Goal: Navigation & Orientation: Find specific page/section

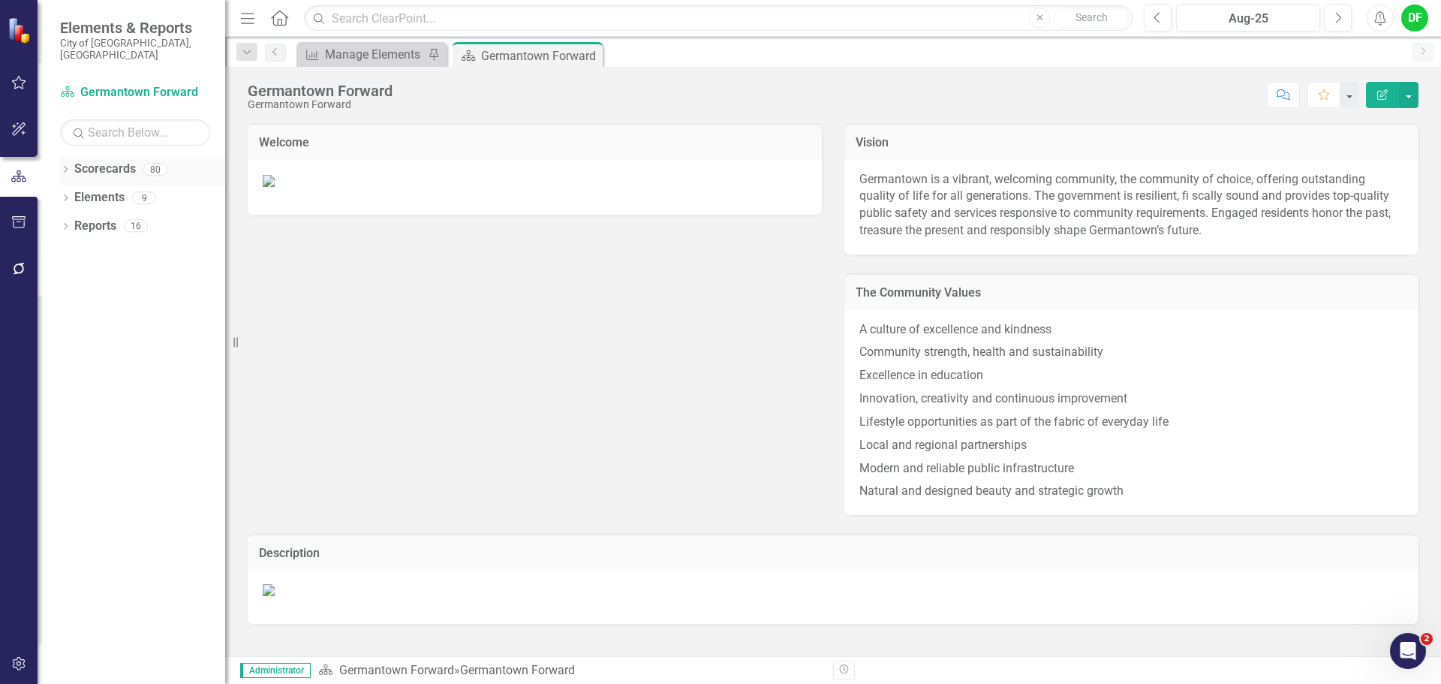
click at [66, 167] on icon "Dropdown" at bounding box center [65, 171] width 11 height 8
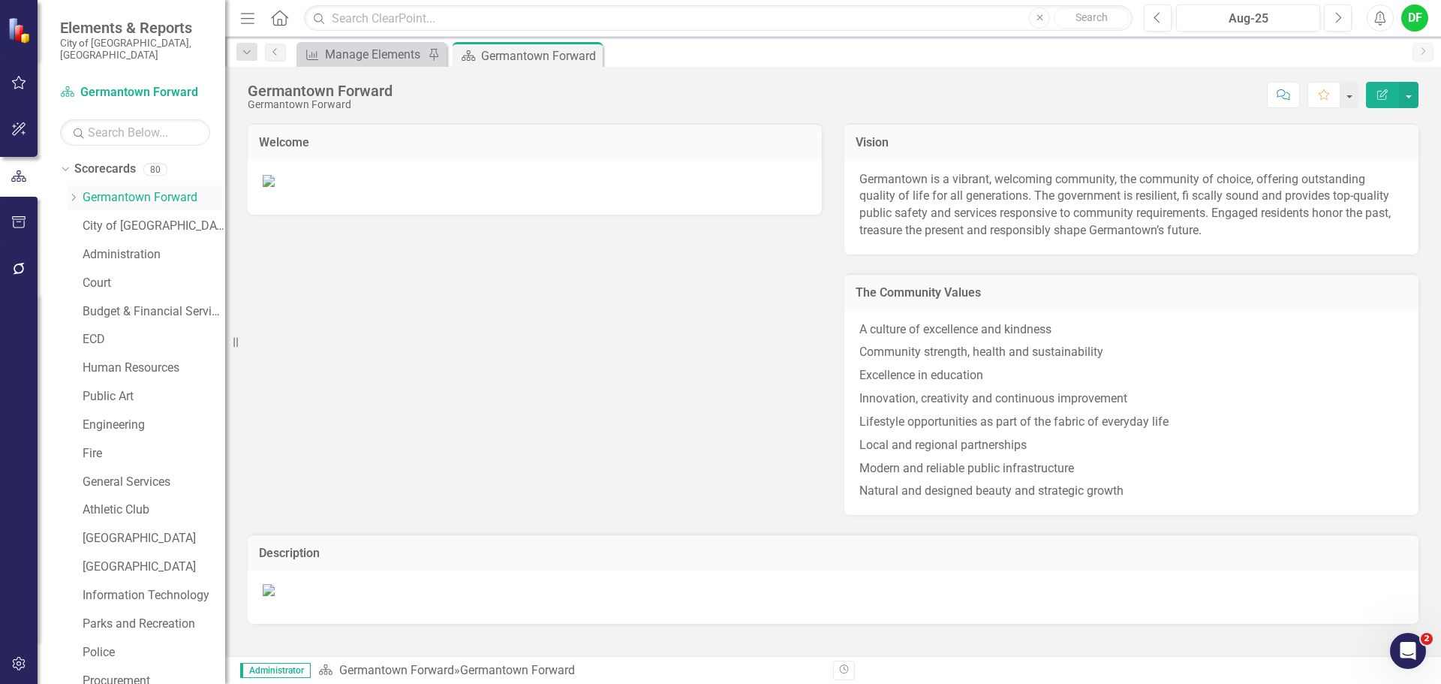
click at [80, 191] on div "Dropdown" at bounding box center [75, 197] width 15 height 13
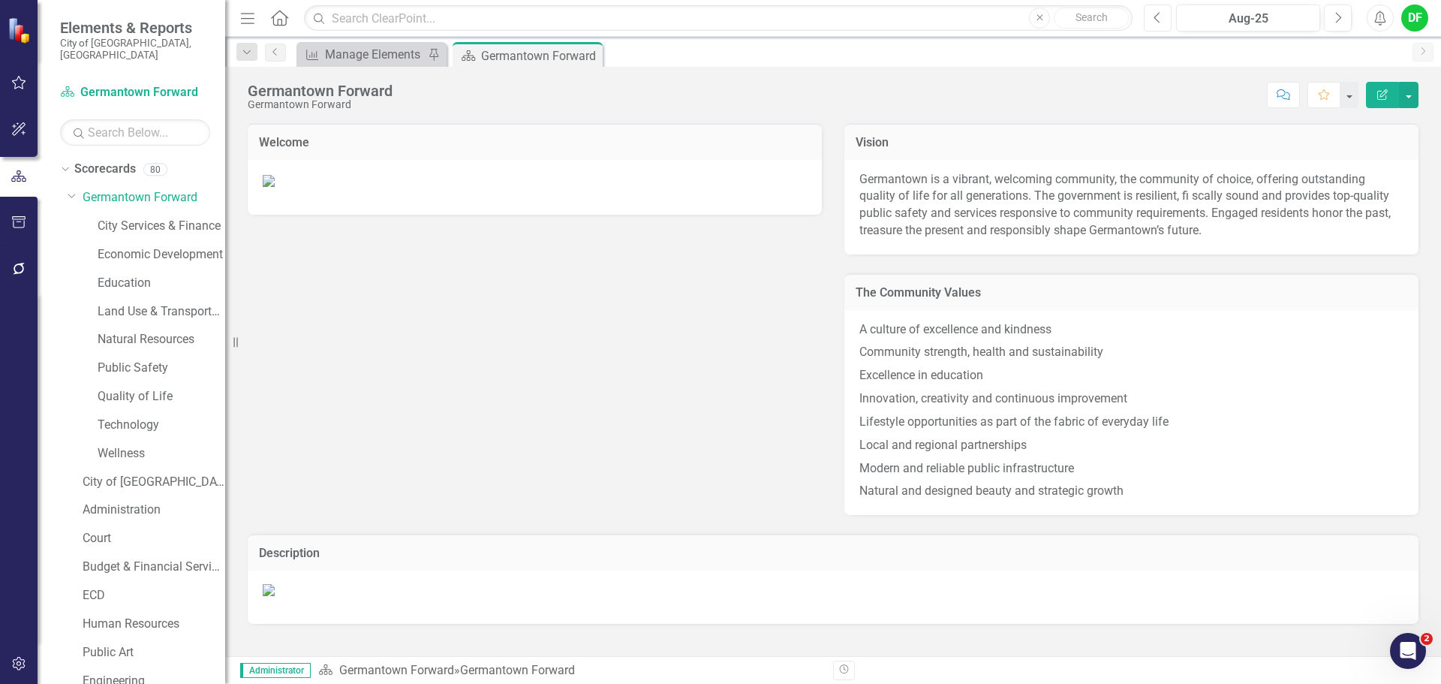
click at [1163, 18] on button "Previous" at bounding box center [1158, 18] width 28 height 27
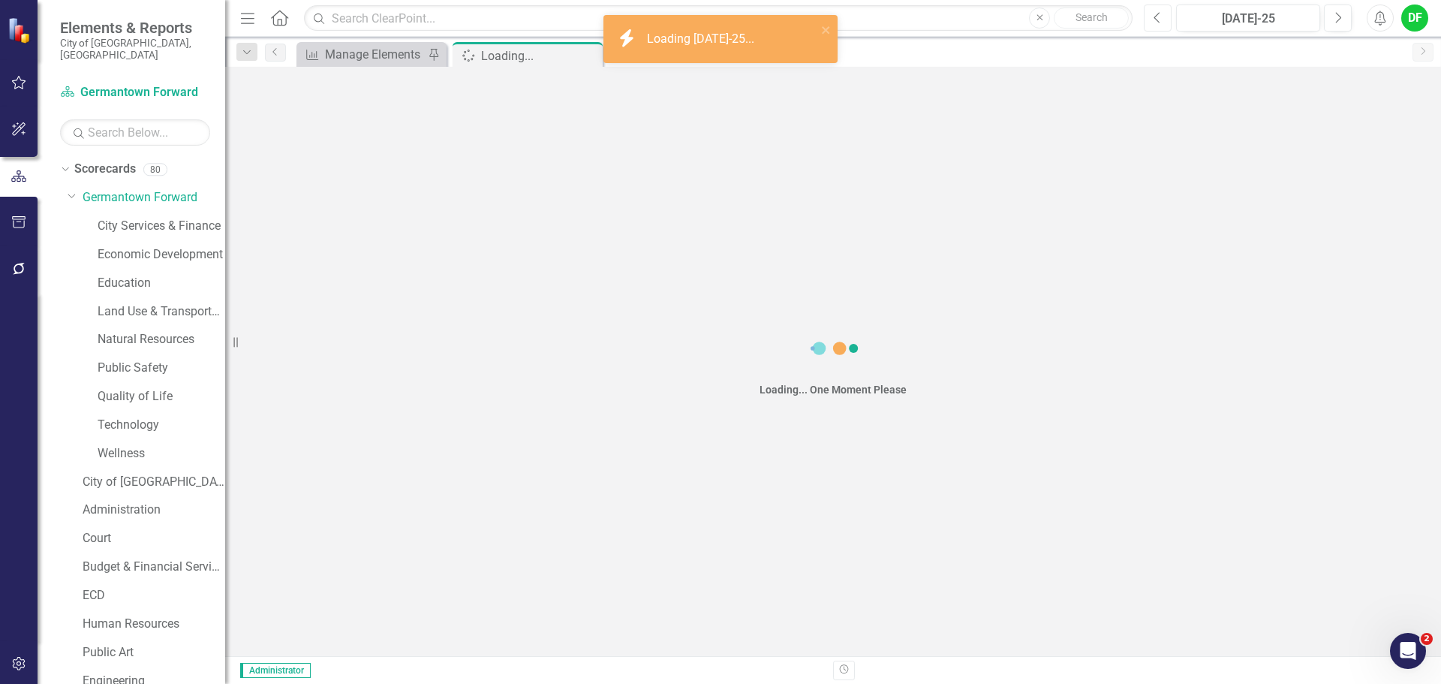
click at [1156, 25] on button "Previous" at bounding box center [1158, 18] width 28 height 27
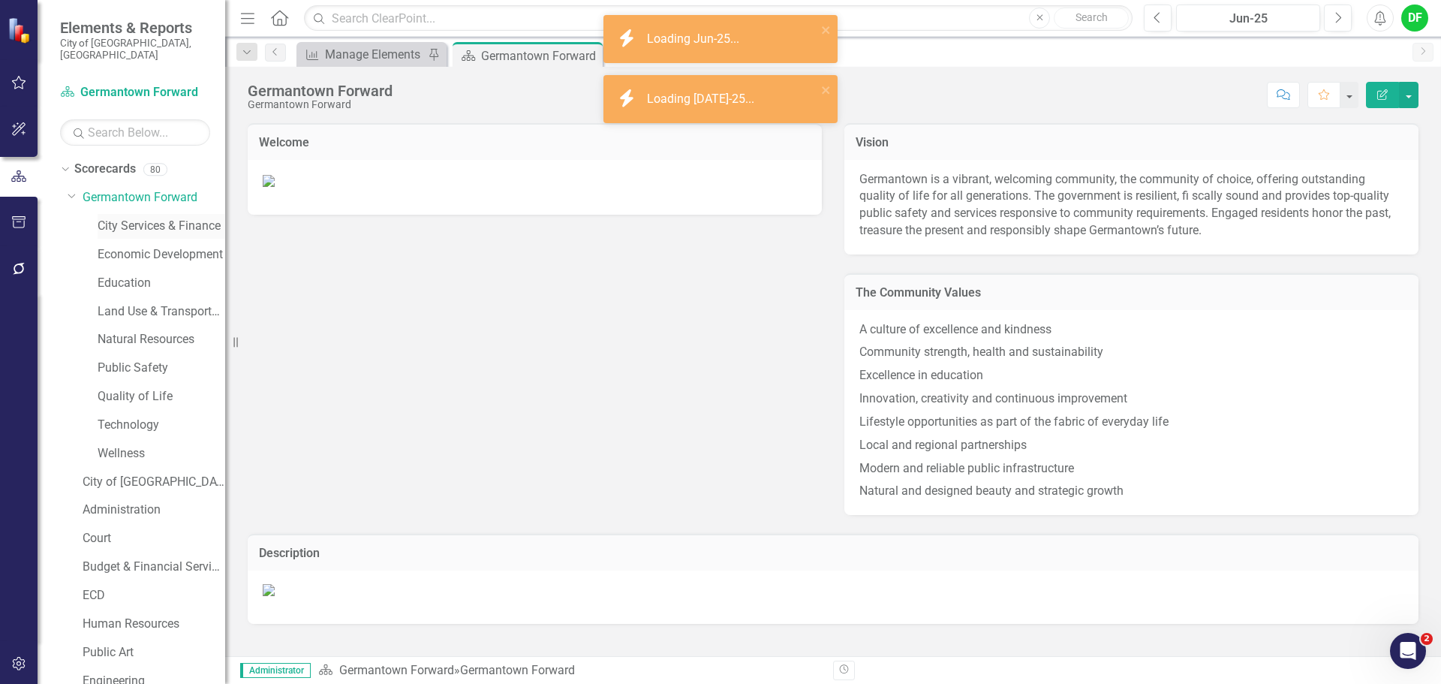
click at [146, 218] on link "City Services & Finance" at bounding box center [162, 226] width 128 height 17
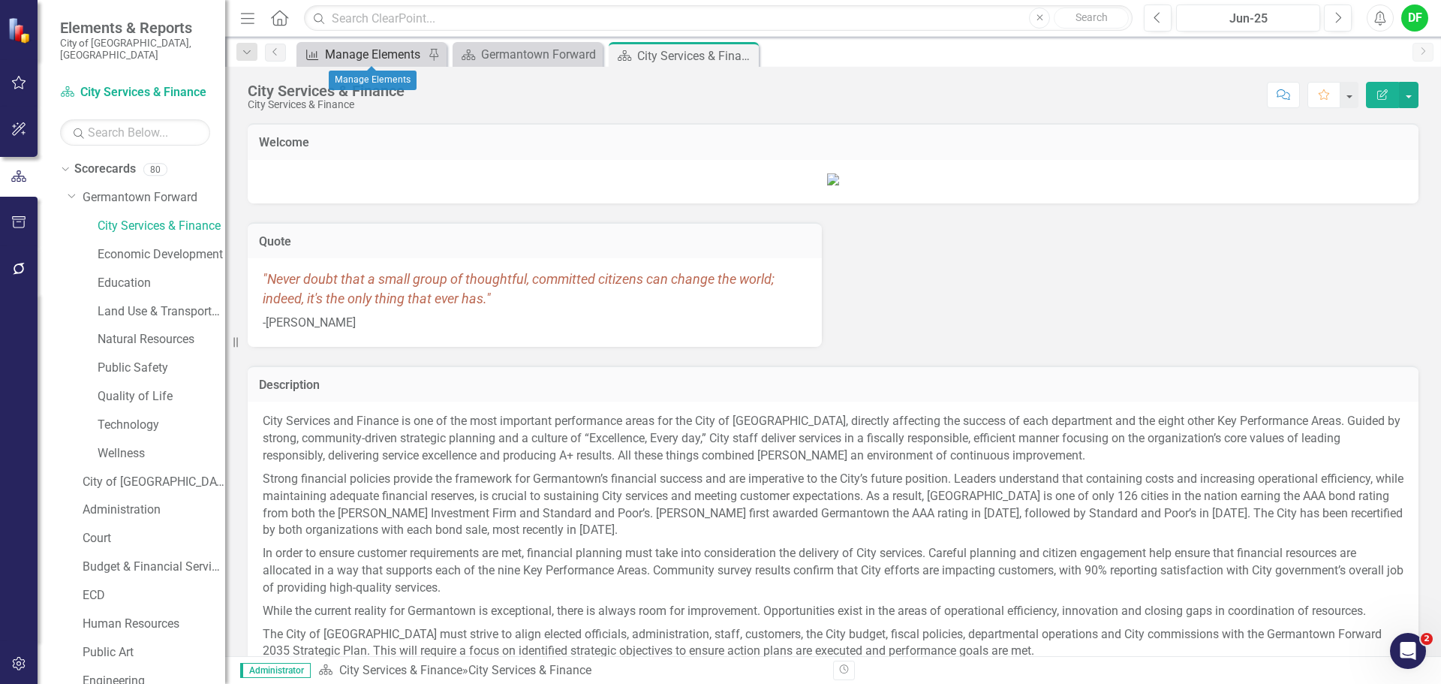
click at [351, 53] on div "Manage Elements" at bounding box center [374, 54] width 99 height 19
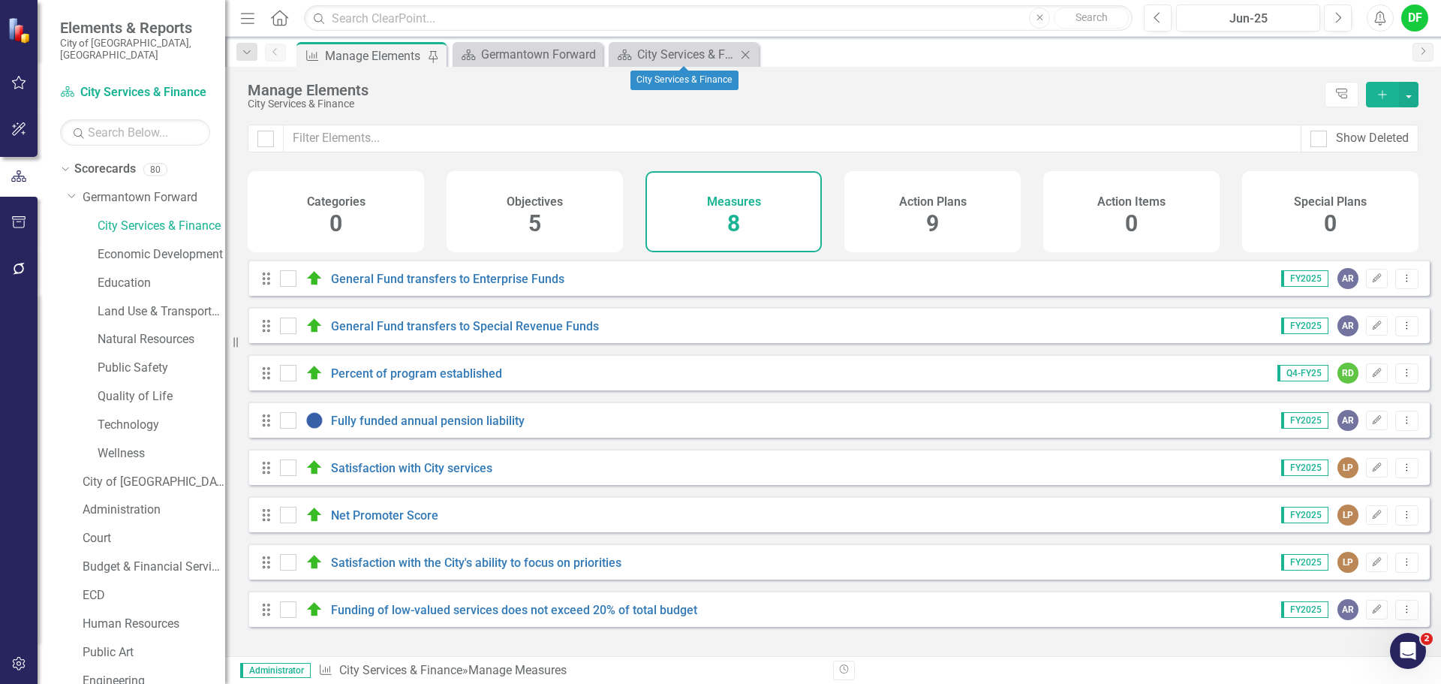
click at [746, 52] on icon "Close" at bounding box center [745, 55] width 15 height 12
click at [131, 246] on link "Economic Development" at bounding box center [162, 254] width 128 height 17
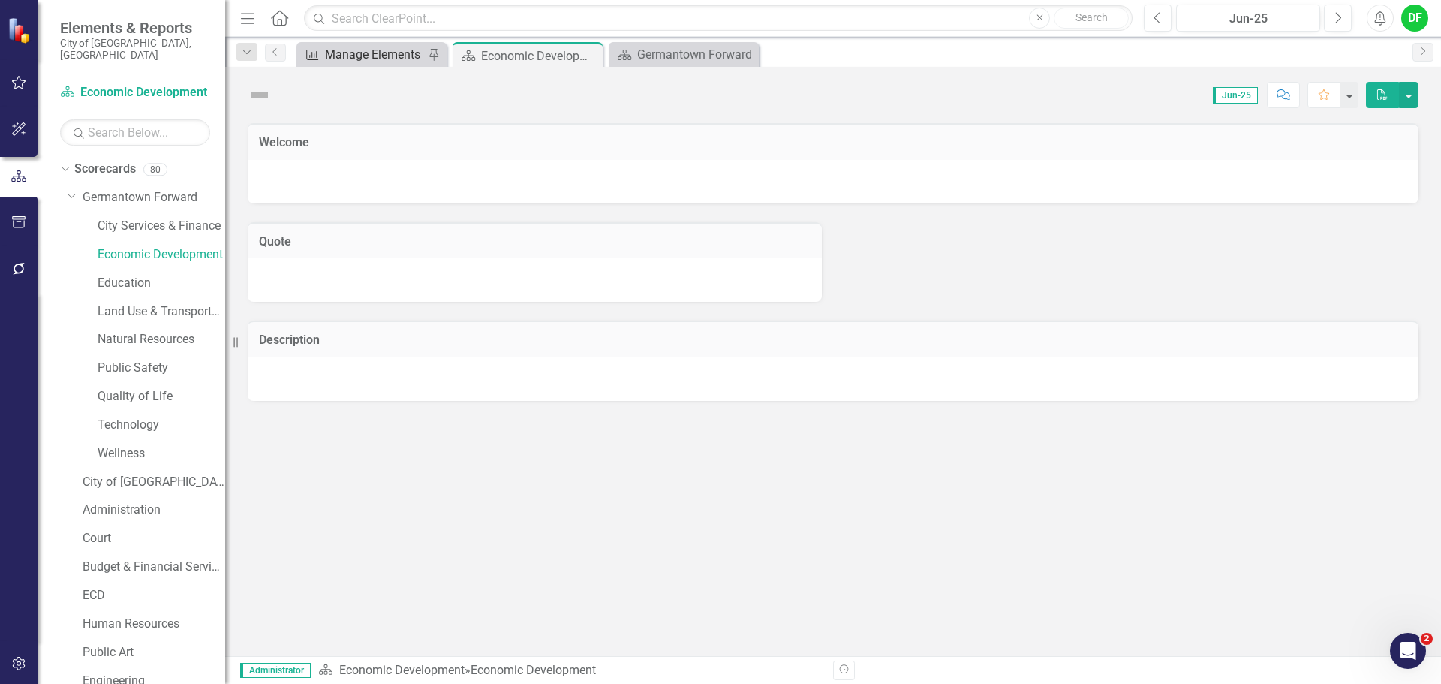
click at [394, 47] on div "Manage Elements" at bounding box center [374, 54] width 99 height 19
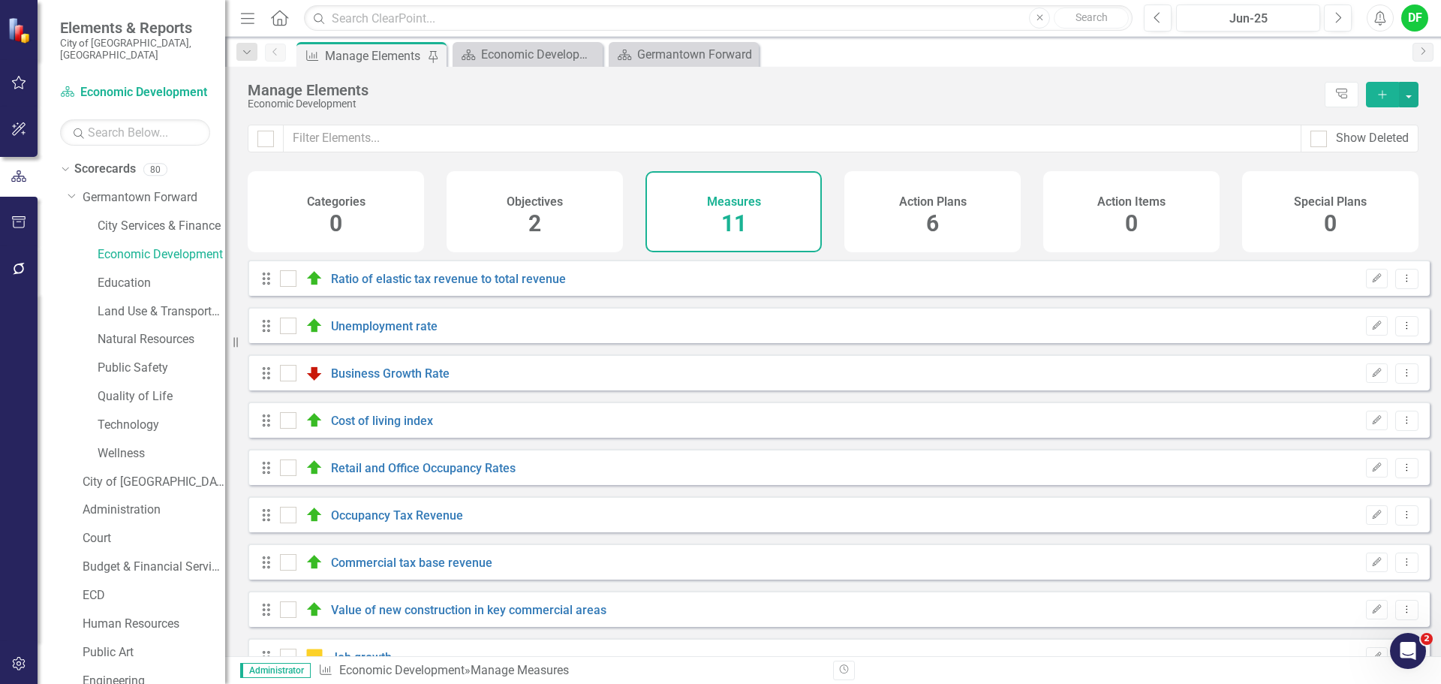
checkbox input "false"
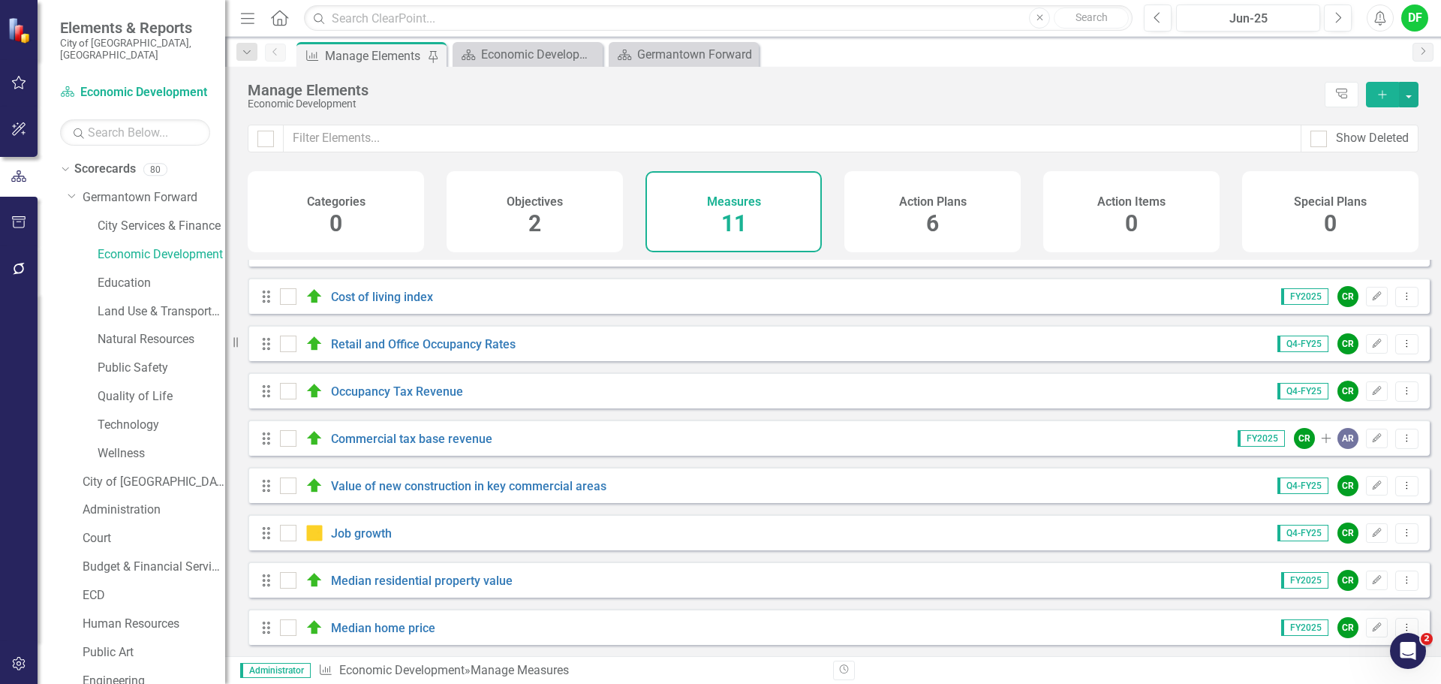
scroll to position [135, 0]
click at [591, 56] on icon at bounding box center [590, 54] width 8 height 8
click at [127, 275] on link "Education" at bounding box center [162, 283] width 128 height 17
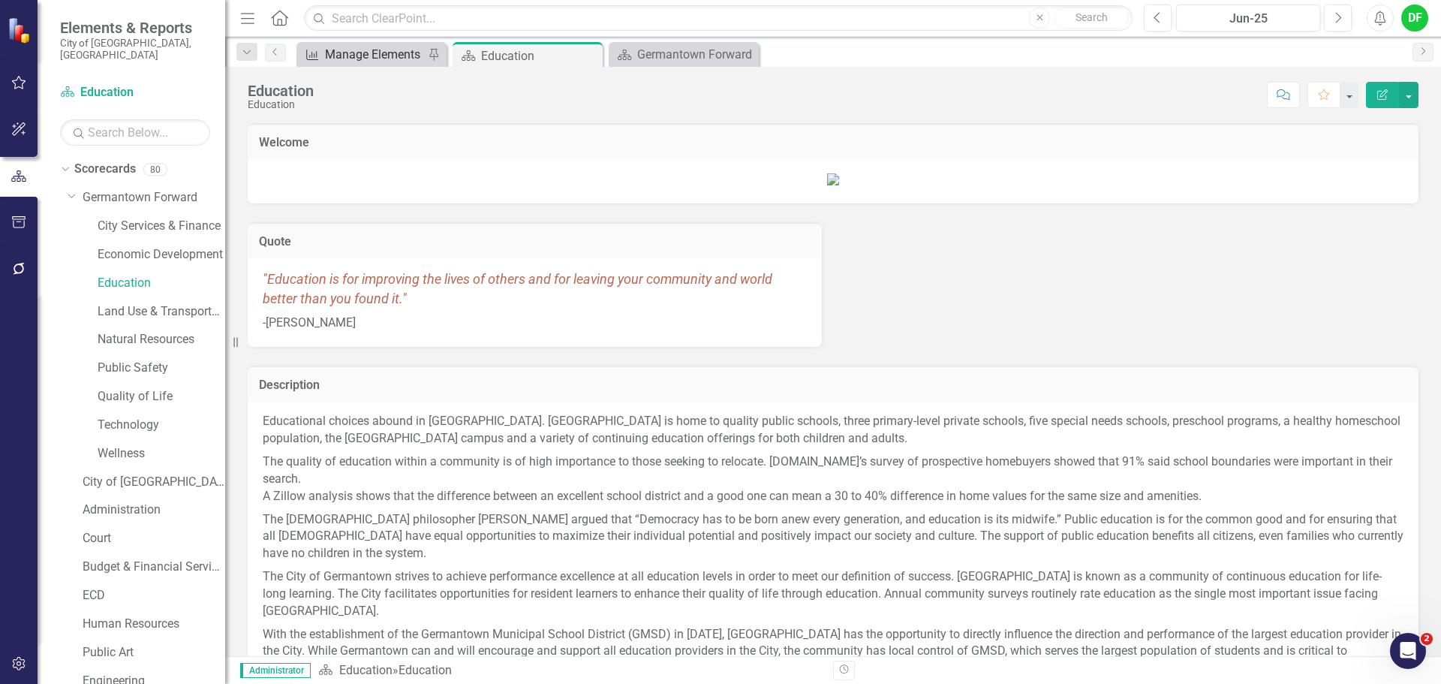
click at [391, 59] on div "Manage Elements" at bounding box center [374, 54] width 99 height 19
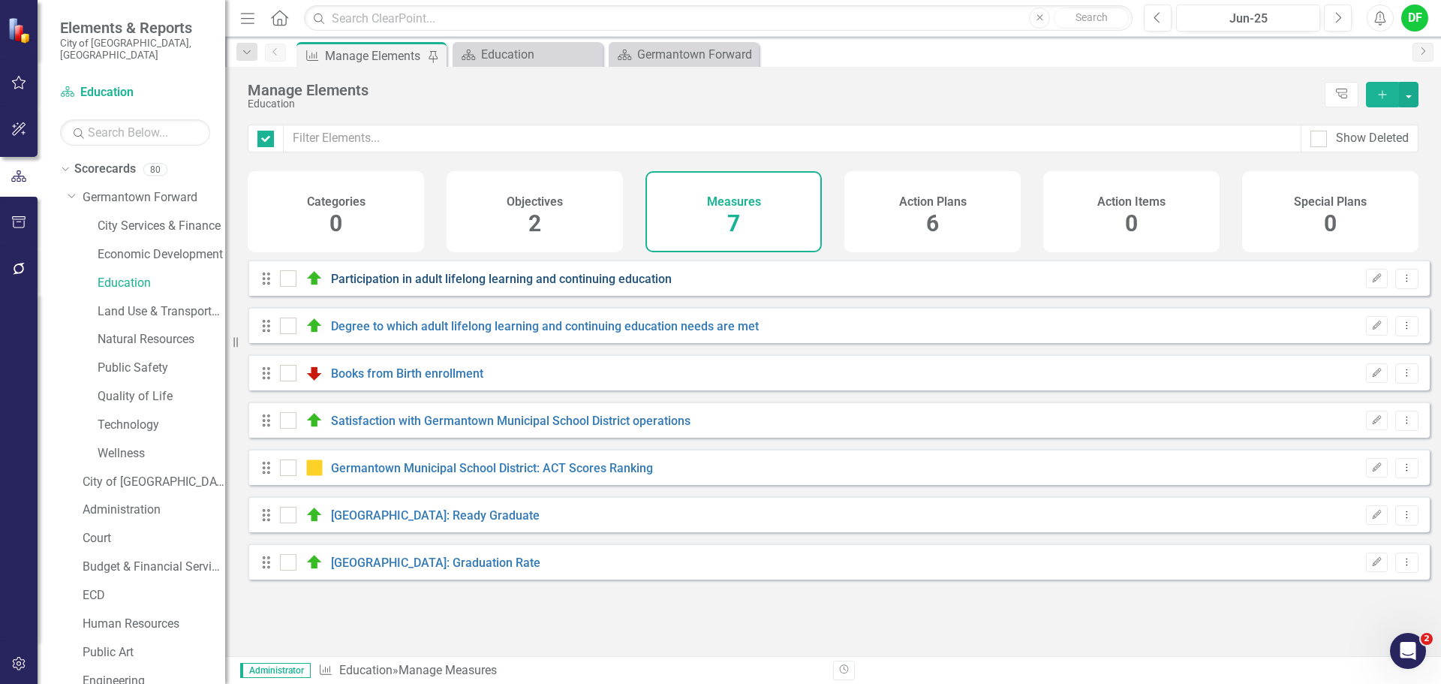
checkbox input "false"
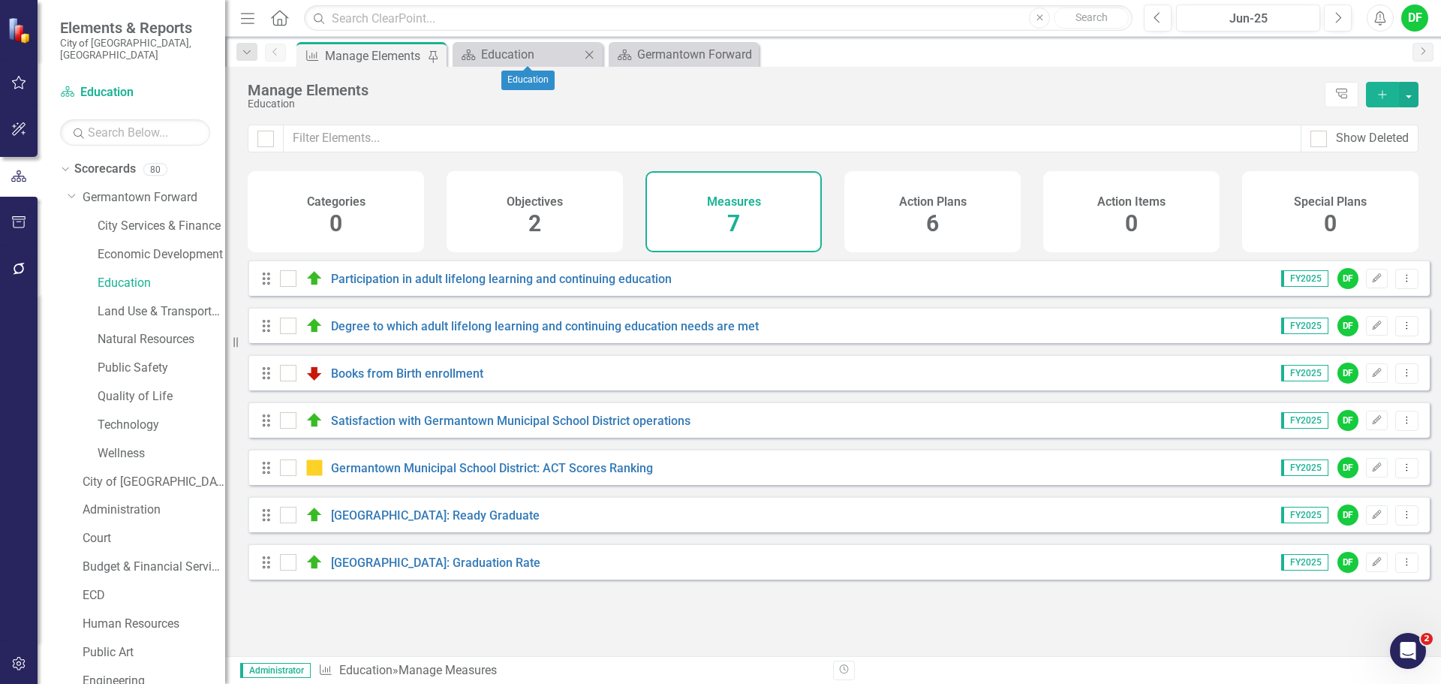
click at [587, 58] on icon "Close" at bounding box center [589, 55] width 15 height 12
click at [120, 303] on link "Land Use & Transportation" at bounding box center [162, 311] width 128 height 17
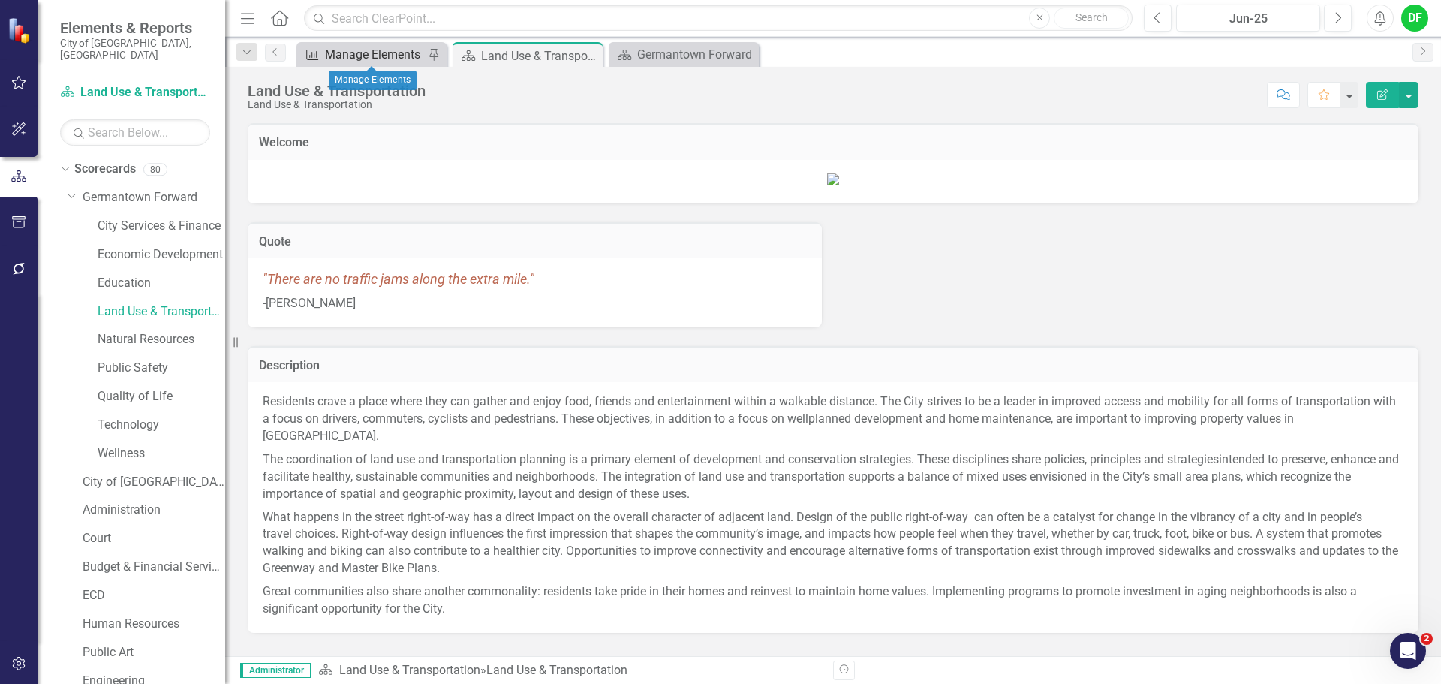
click at [397, 54] on div "Manage Elements" at bounding box center [374, 54] width 99 height 19
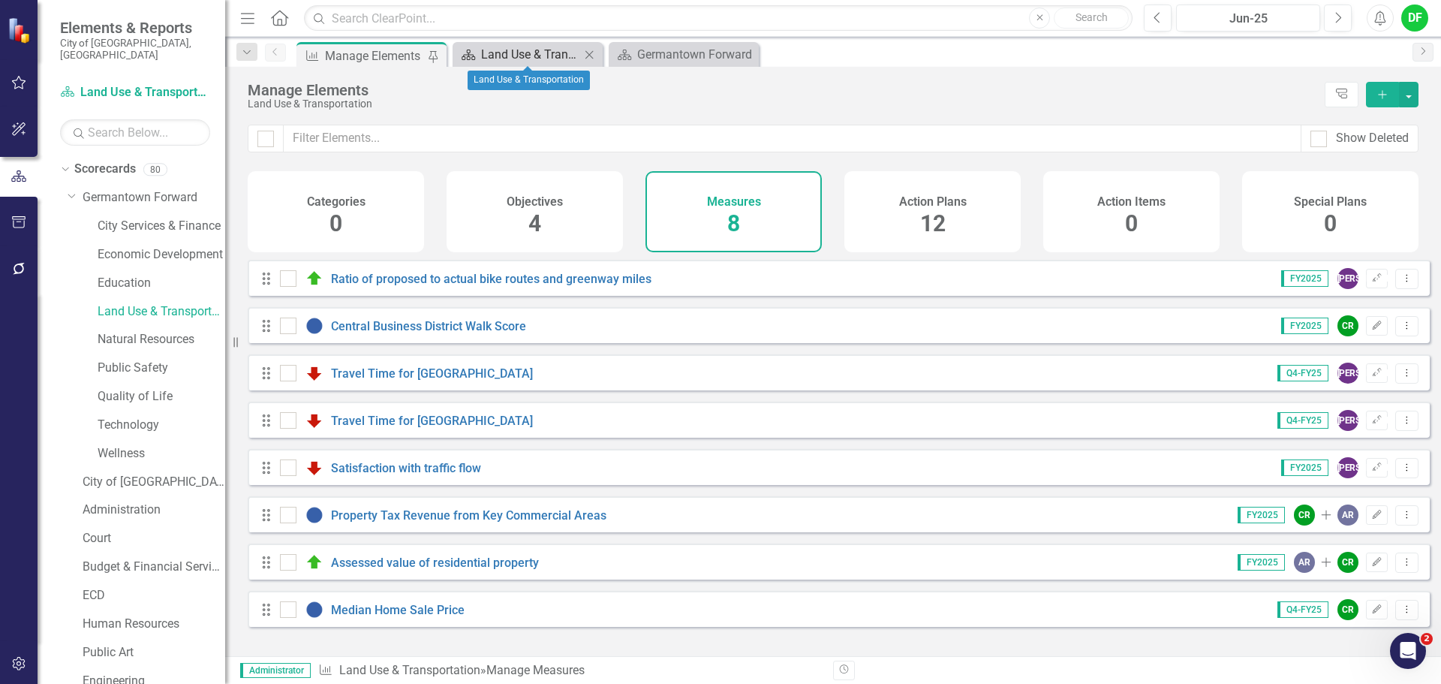
click at [553, 58] on div "Land Use & Transportation" at bounding box center [530, 54] width 99 height 19
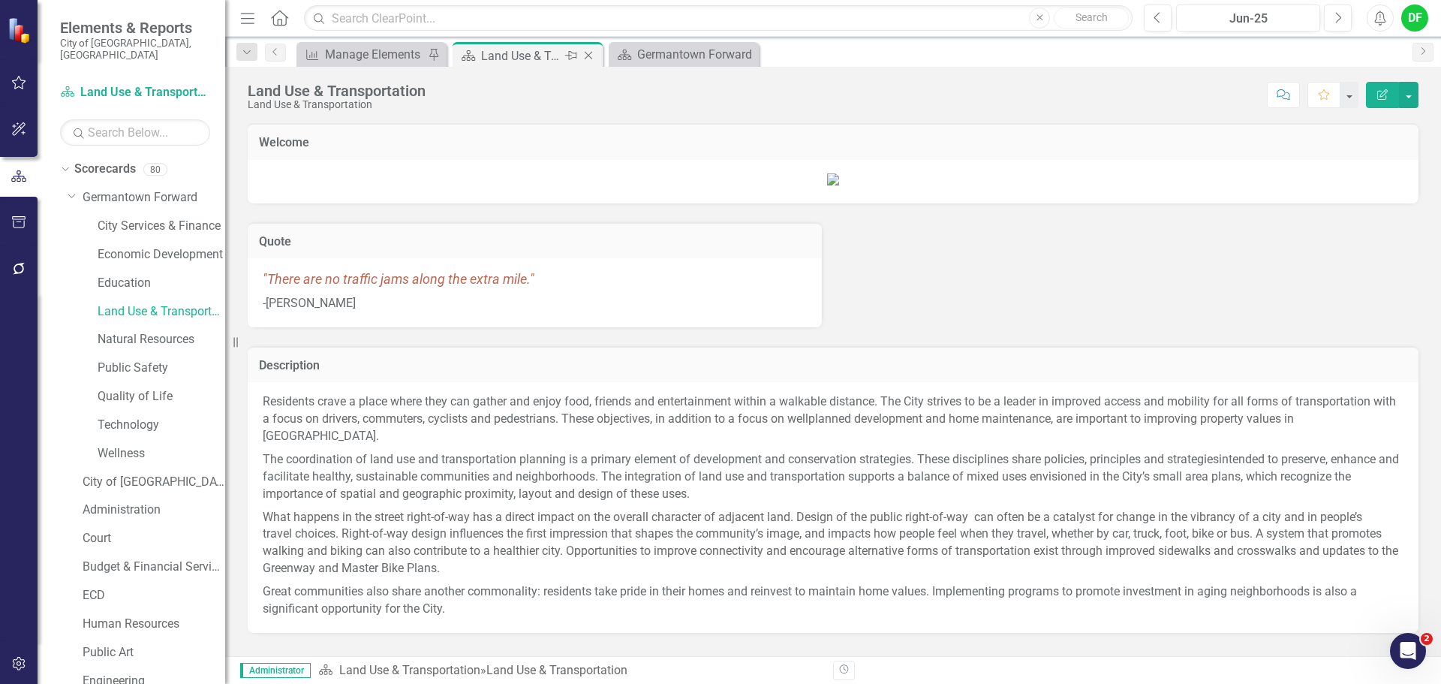
click at [591, 58] on icon at bounding box center [589, 56] width 8 height 8
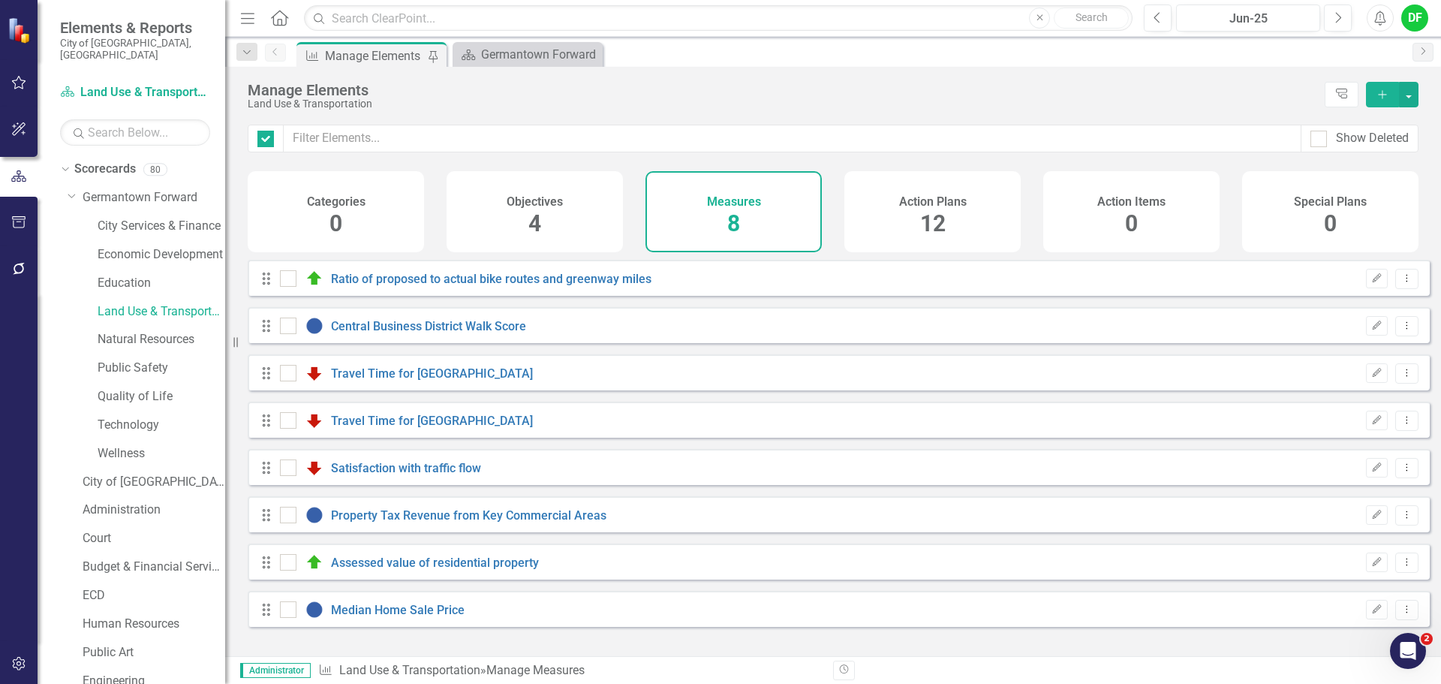
checkbox input "false"
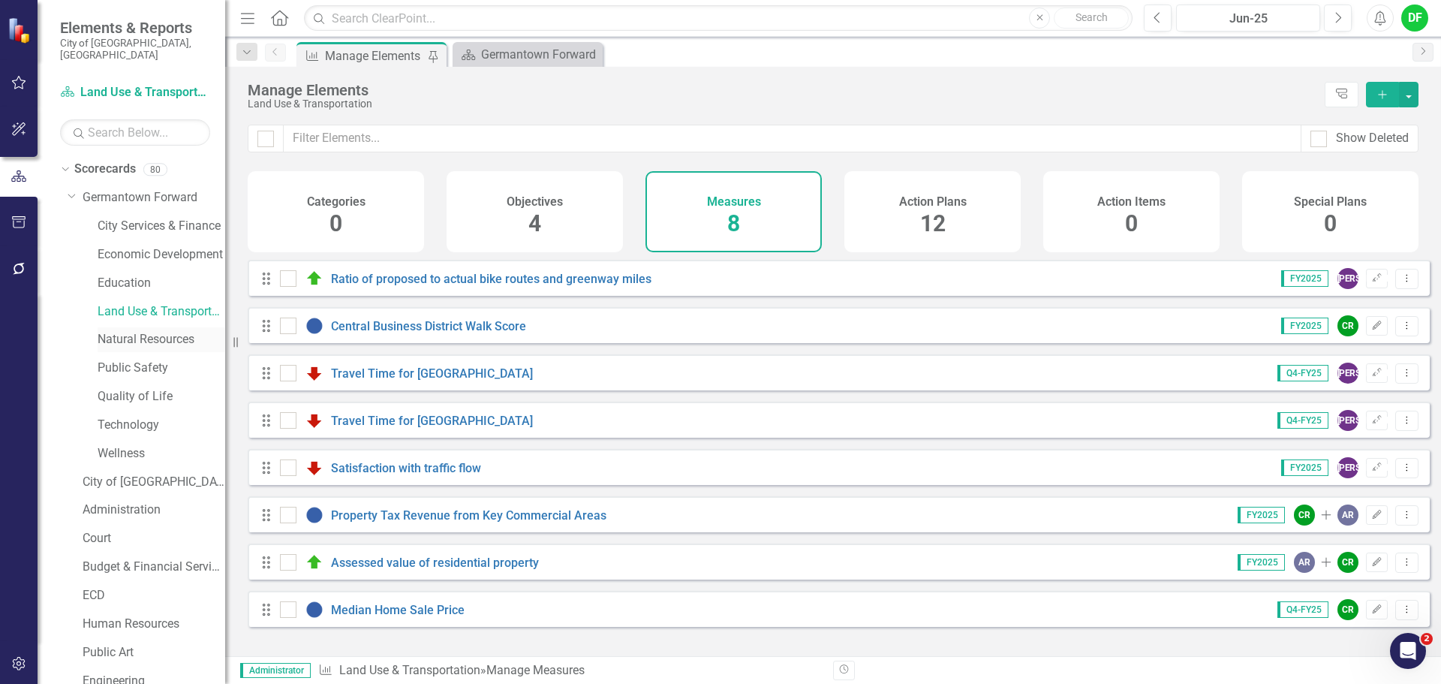
click at [146, 331] on link "Natural Resources" at bounding box center [162, 339] width 128 height 17
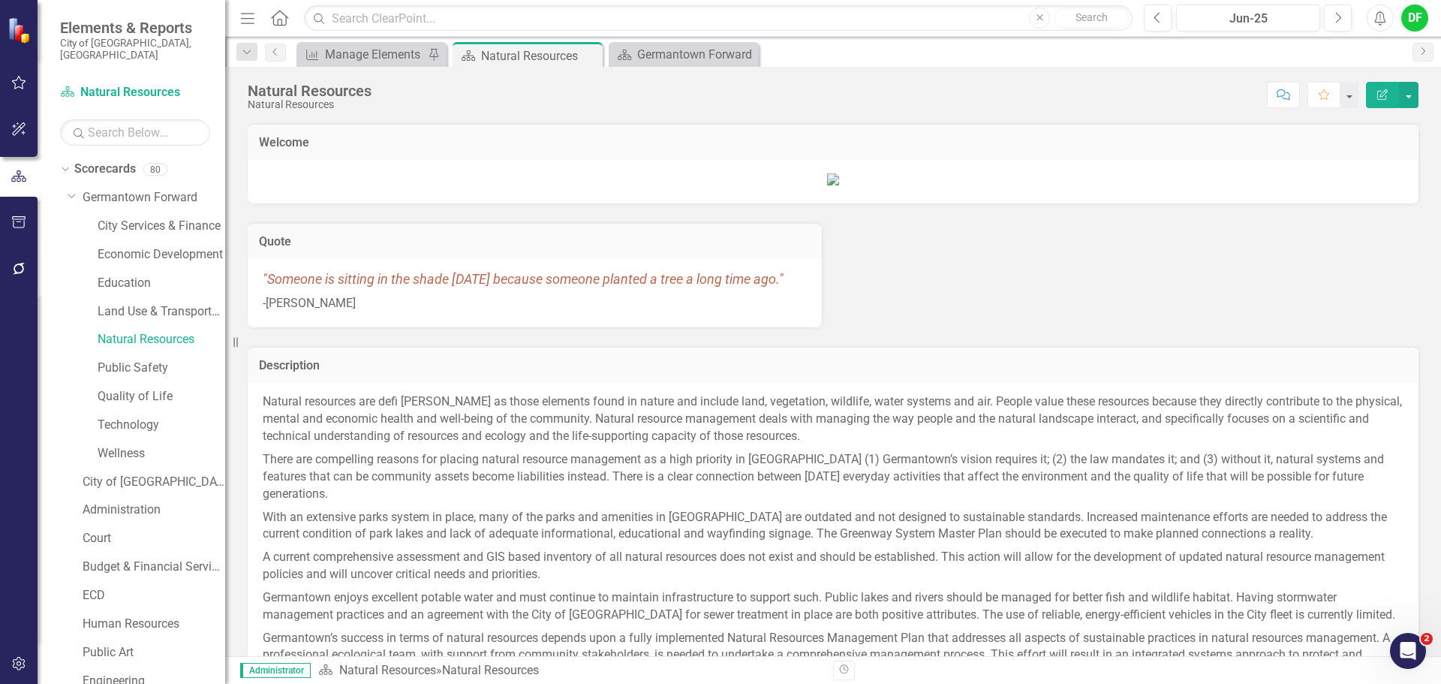
click at [328, 39] on div "Dropdown Search Measure Manage Elements Pin Scorecard Natural Resources Pin Sco…" at bounding box center [833, 52] width 1216 height 30
click at [330, 55] on div "Manage Elements" at bounding box center [374, 54] width 99 height 19
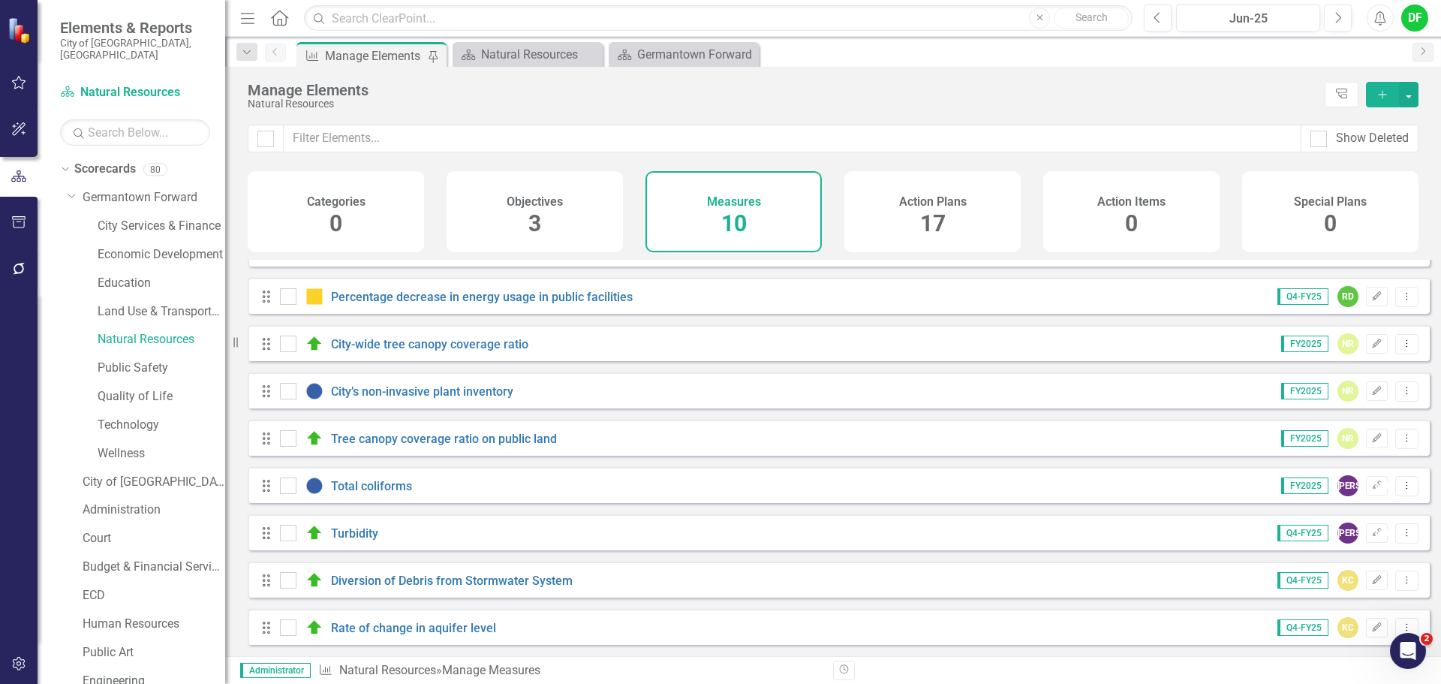
scroll to position [88, 0]
click at [590, 49] on icon "Close" at bounding box center [589, 55] width 15 height 12
click at [123, 360] on link "Public Safety" at bounding box center [162, 368] width 128 height 17
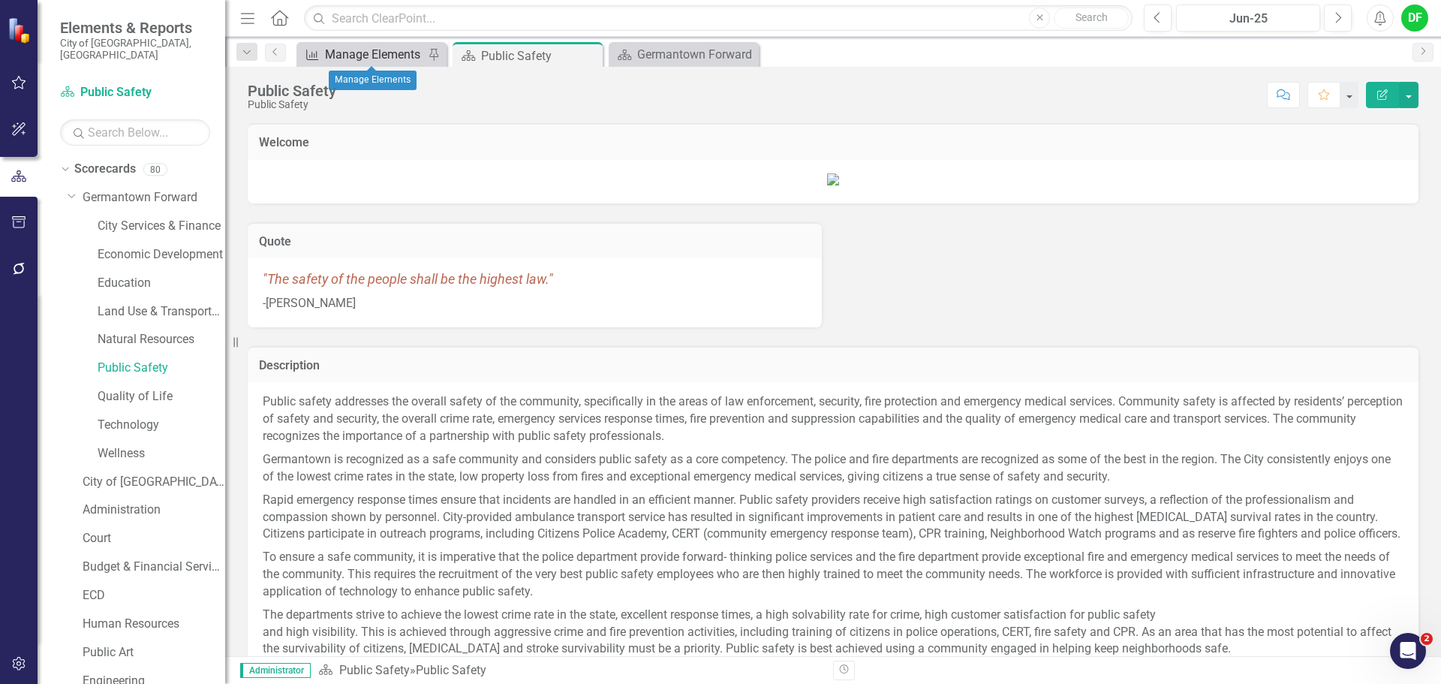
click at [364, 51] on div "Manage Elements" at bounding box center [374, 54] width 99 height 19
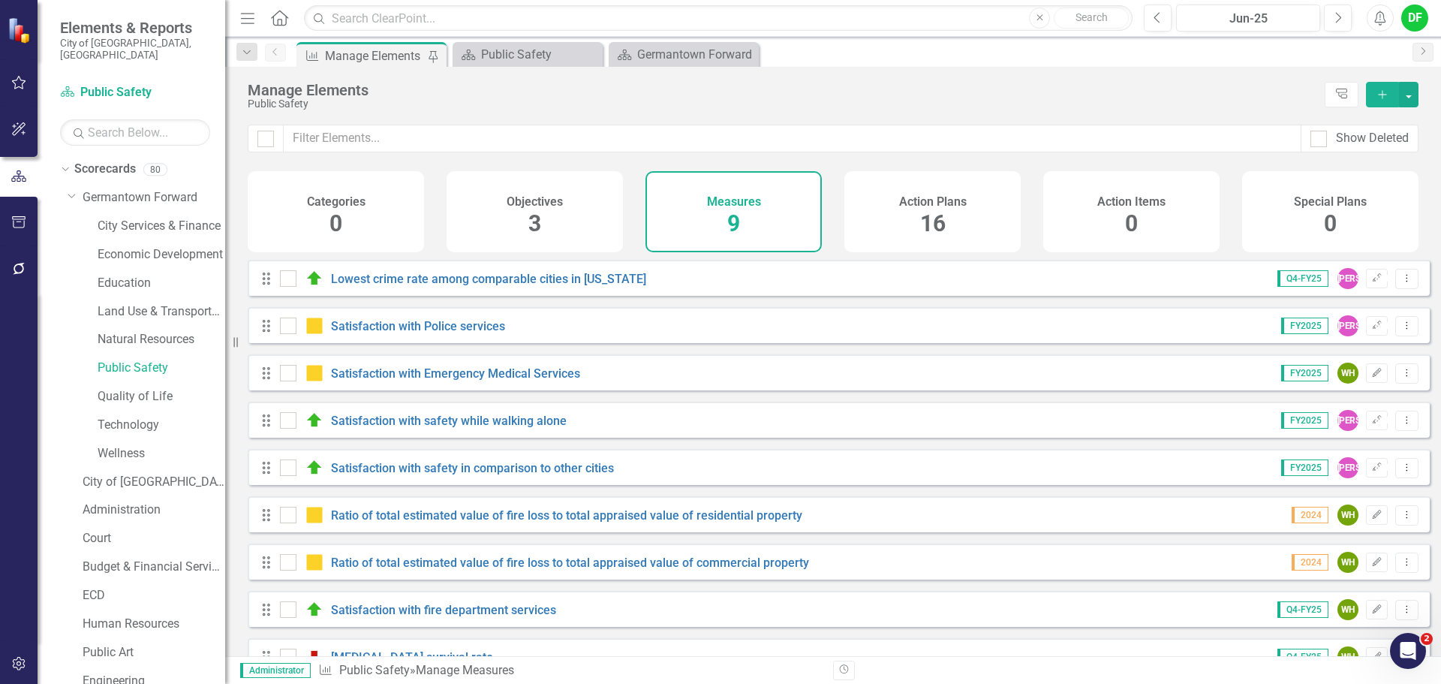
scroll to position [41, 0]
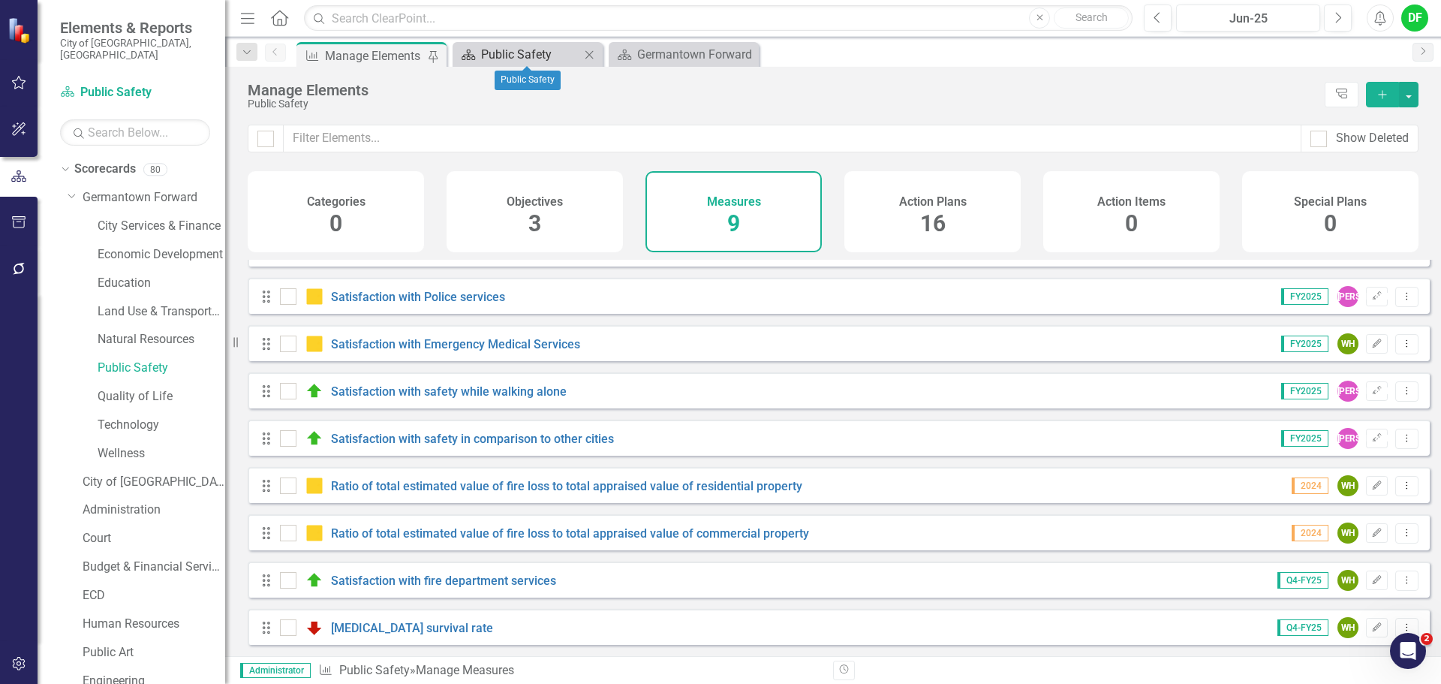
click at [489, 56] on div "Public Safety" at bounding box center [530, 54] width 99 height 19
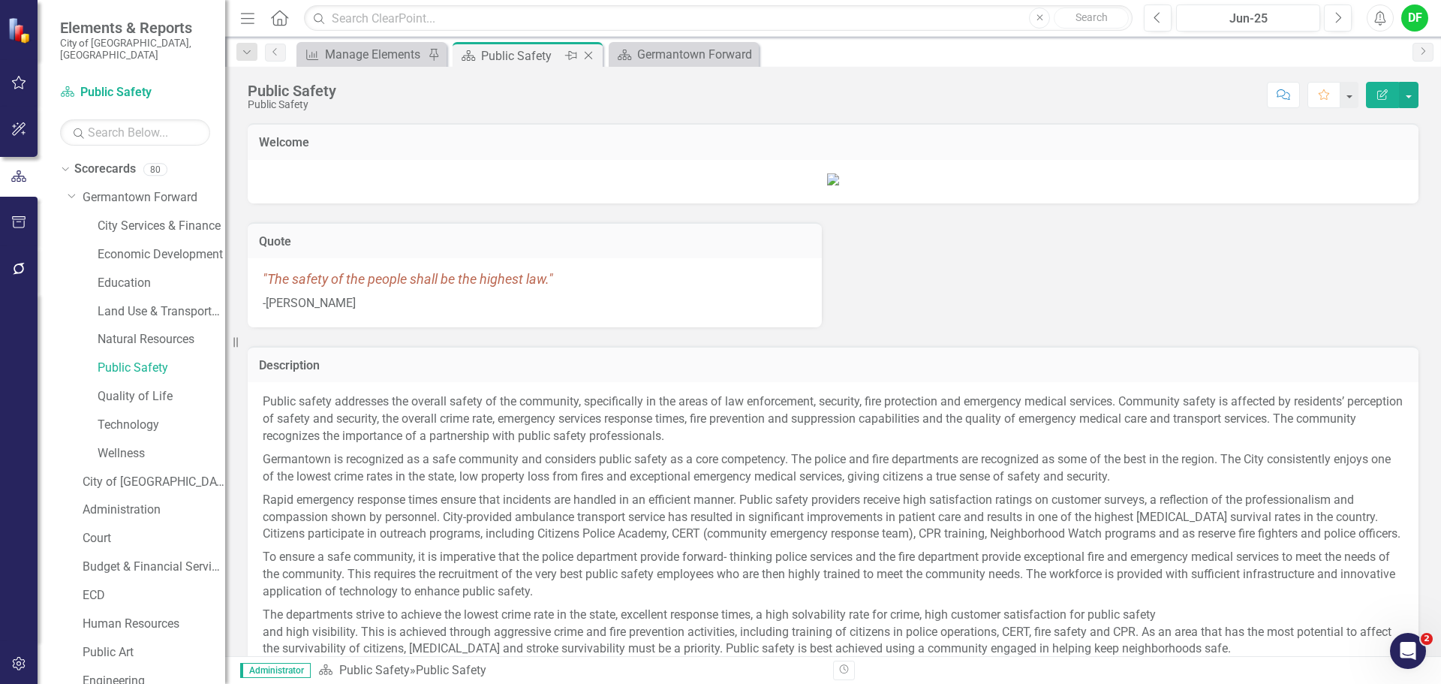
click at [586, 58] on icon at bounding box center [589, 56] width 8 height 8
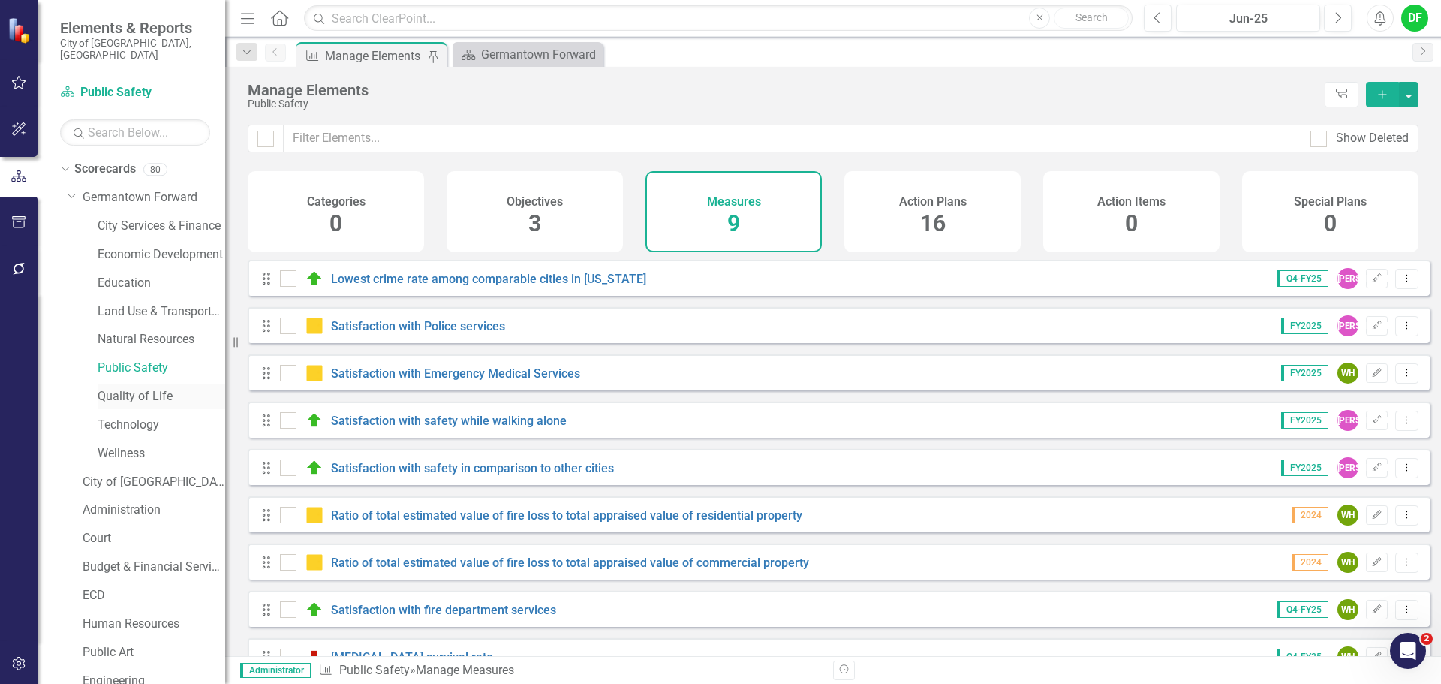
click at [122, 388] on link "Quality of Life" at bounding box center [162, 396] width 128 height 17
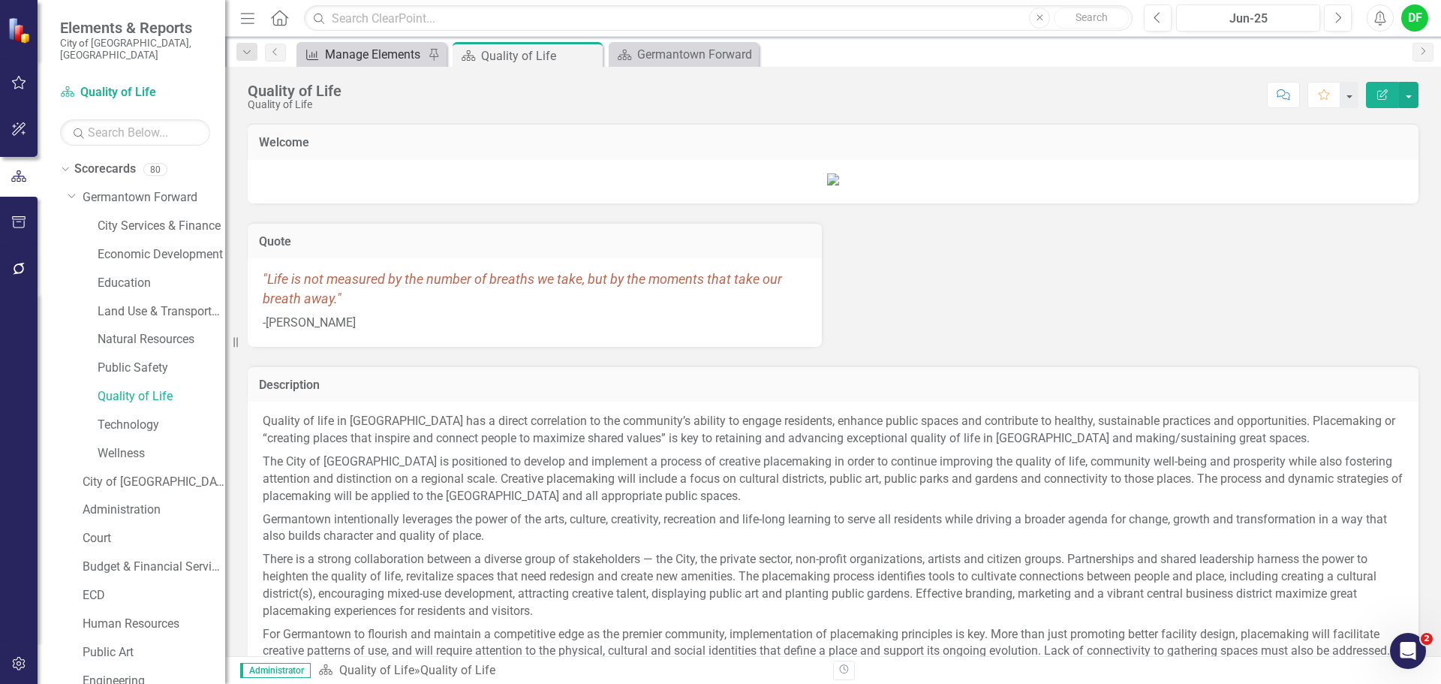
click at [361, 55] on div "Manage Elements" at bounding box center [374, 54] width 99 height 19
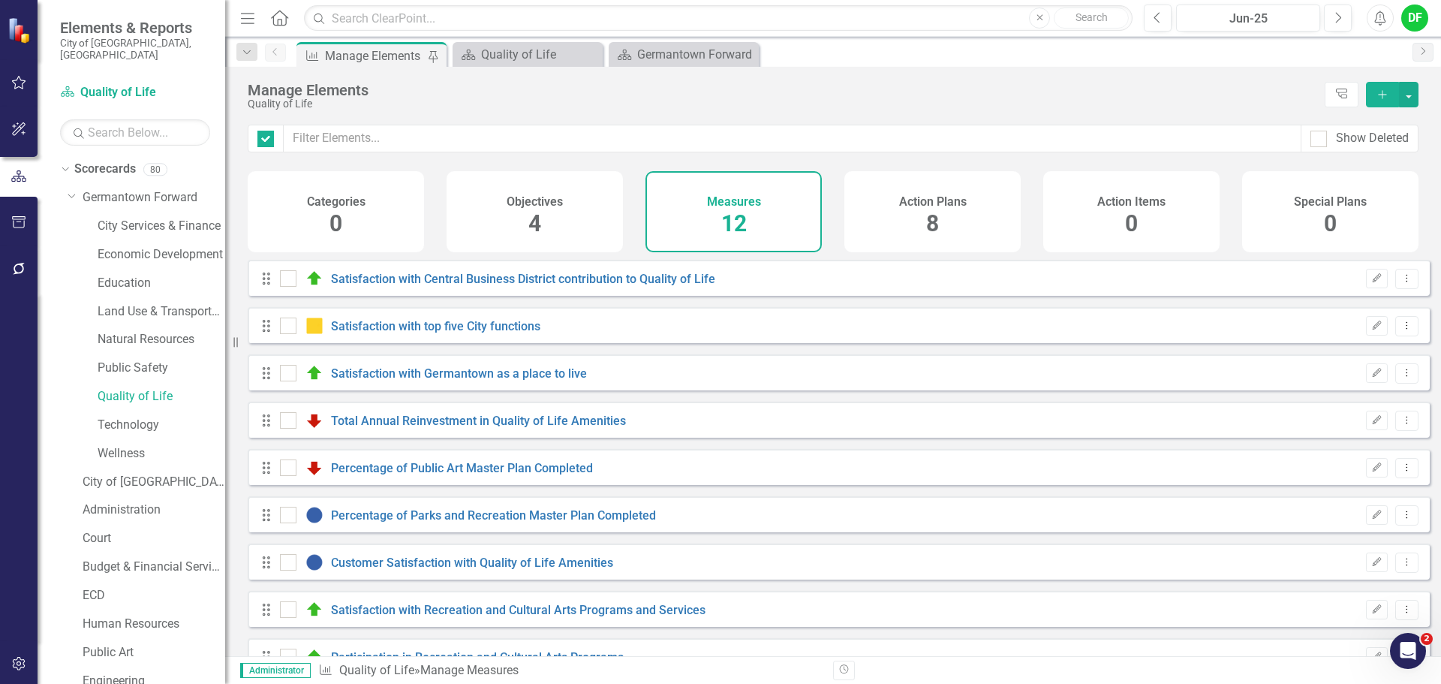
checkbox input "false"
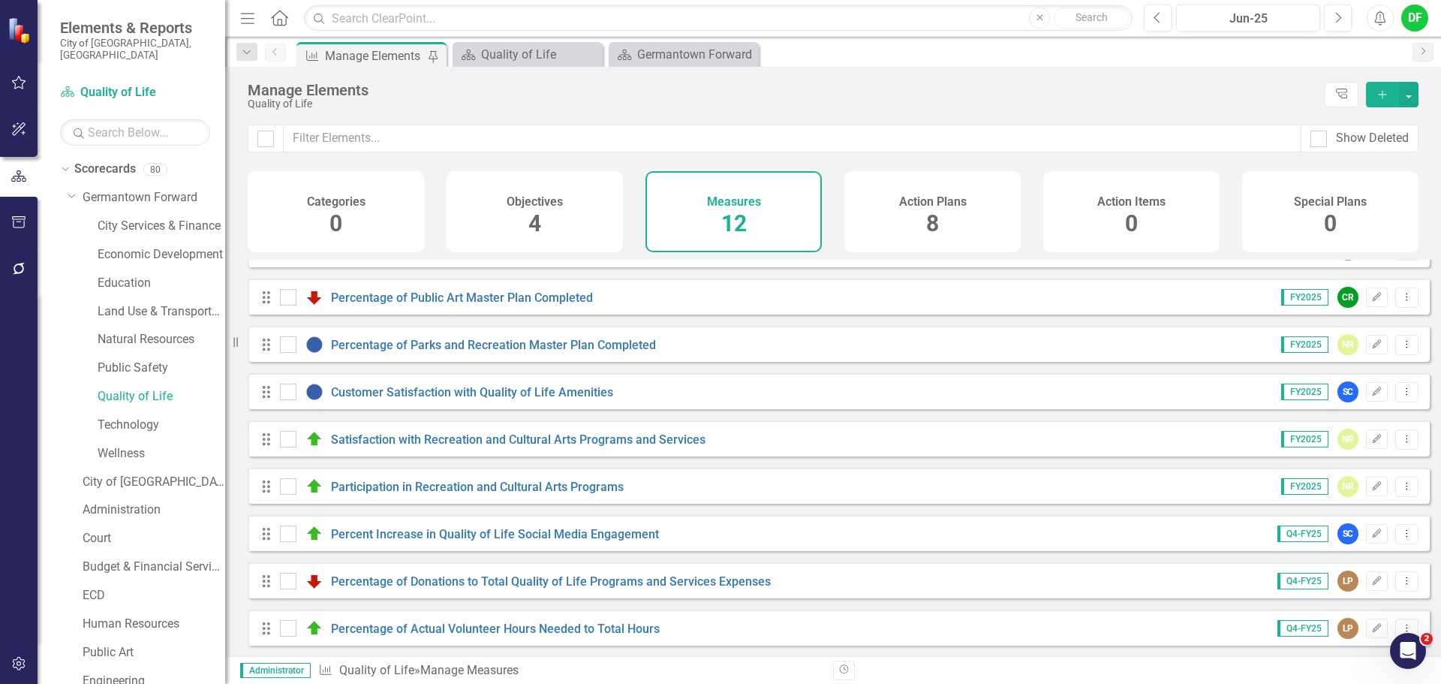
scroll to position [182, 0]
click at [557, 59] on div "Quality of Life" at bounding box center [530, 54] width 99 height 19
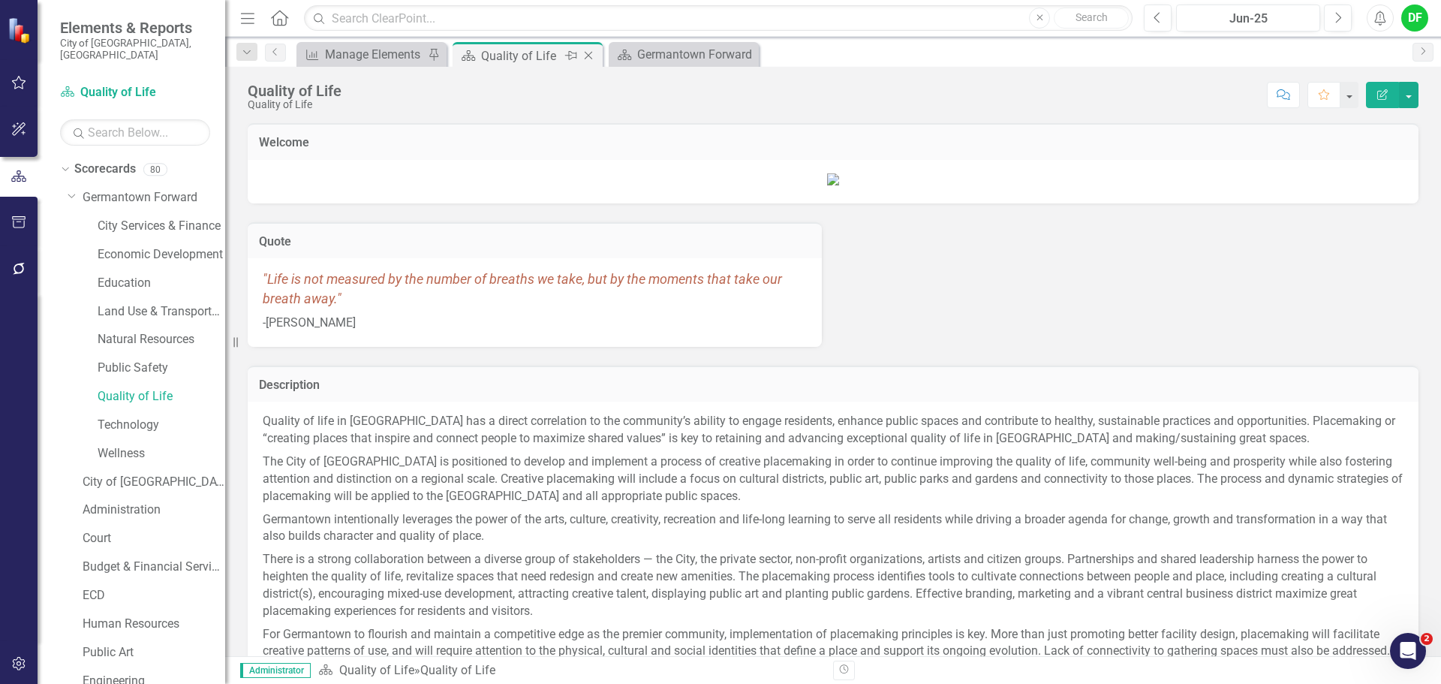
click at [586, 59] on icon "Close" at bounding box center [588, 56] width 15 height 12
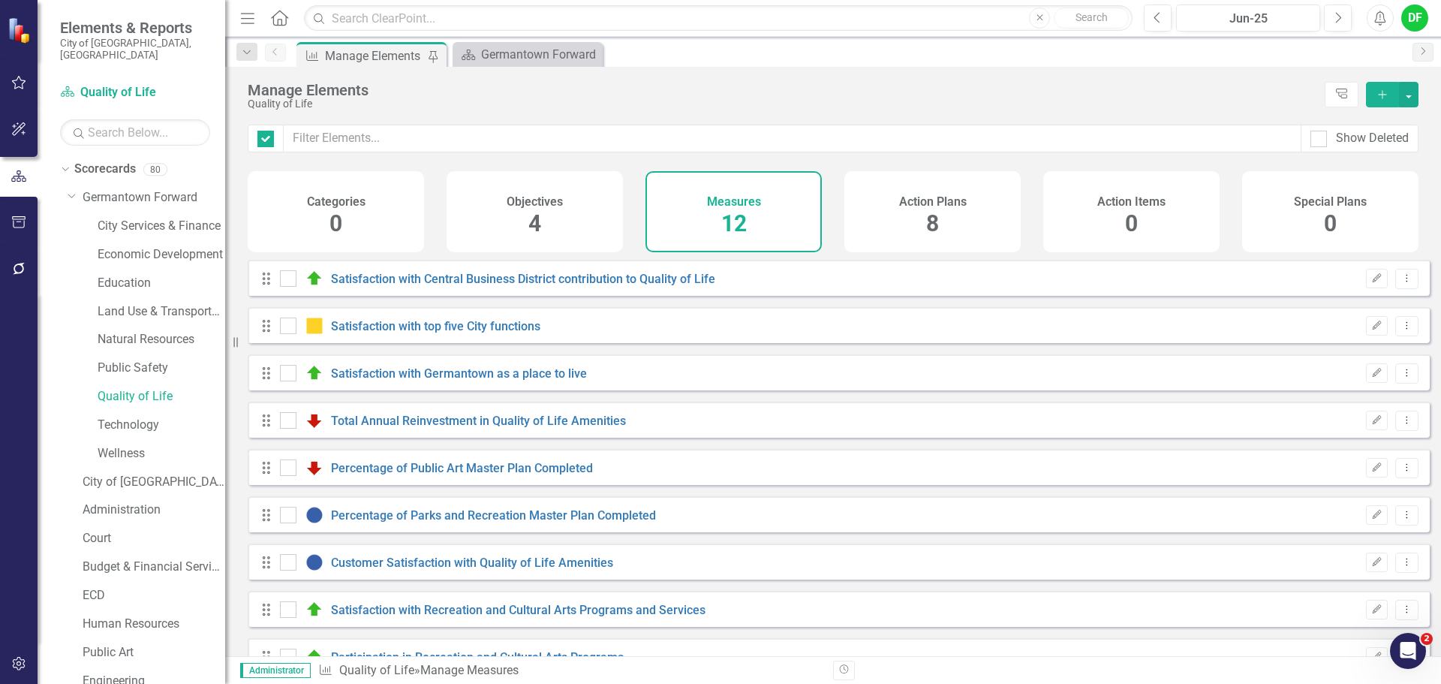
checkbox input "false"
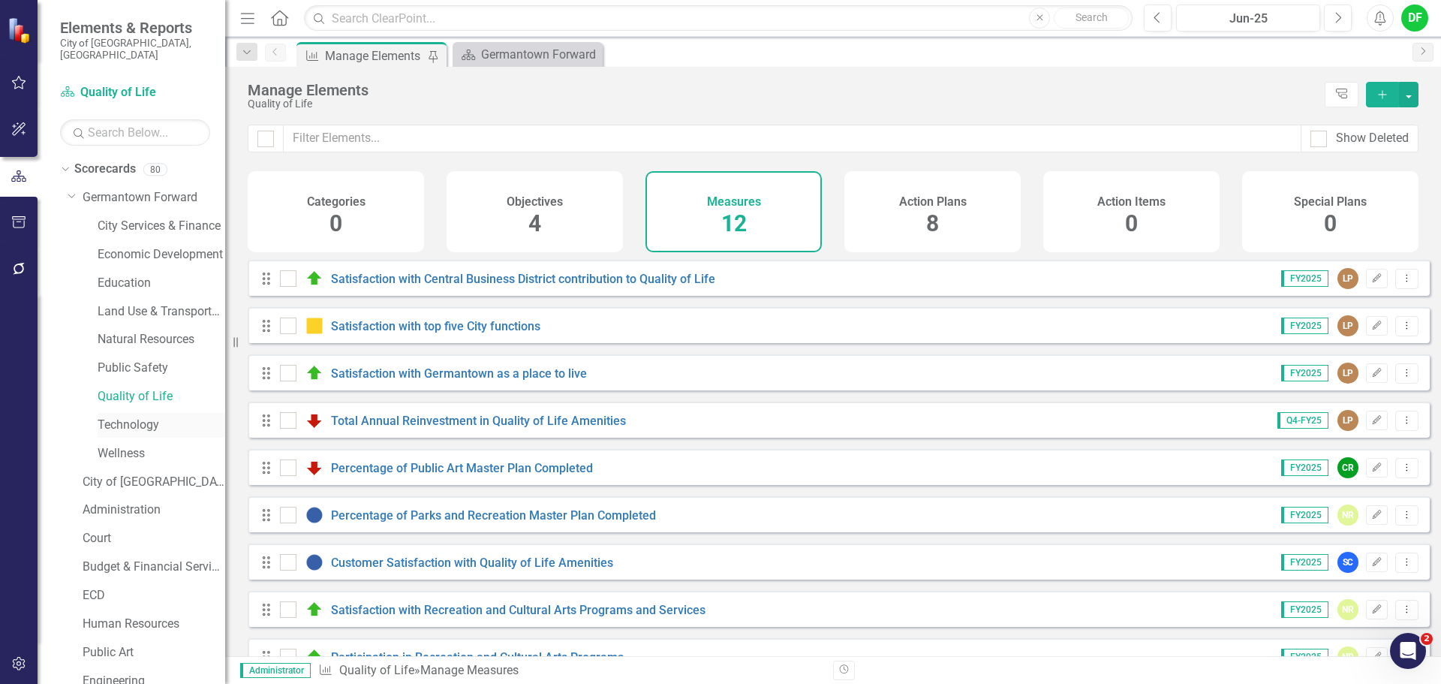
click at [138, 417] on link "Technology" at bounding box center [162, 425] width 128 height 17
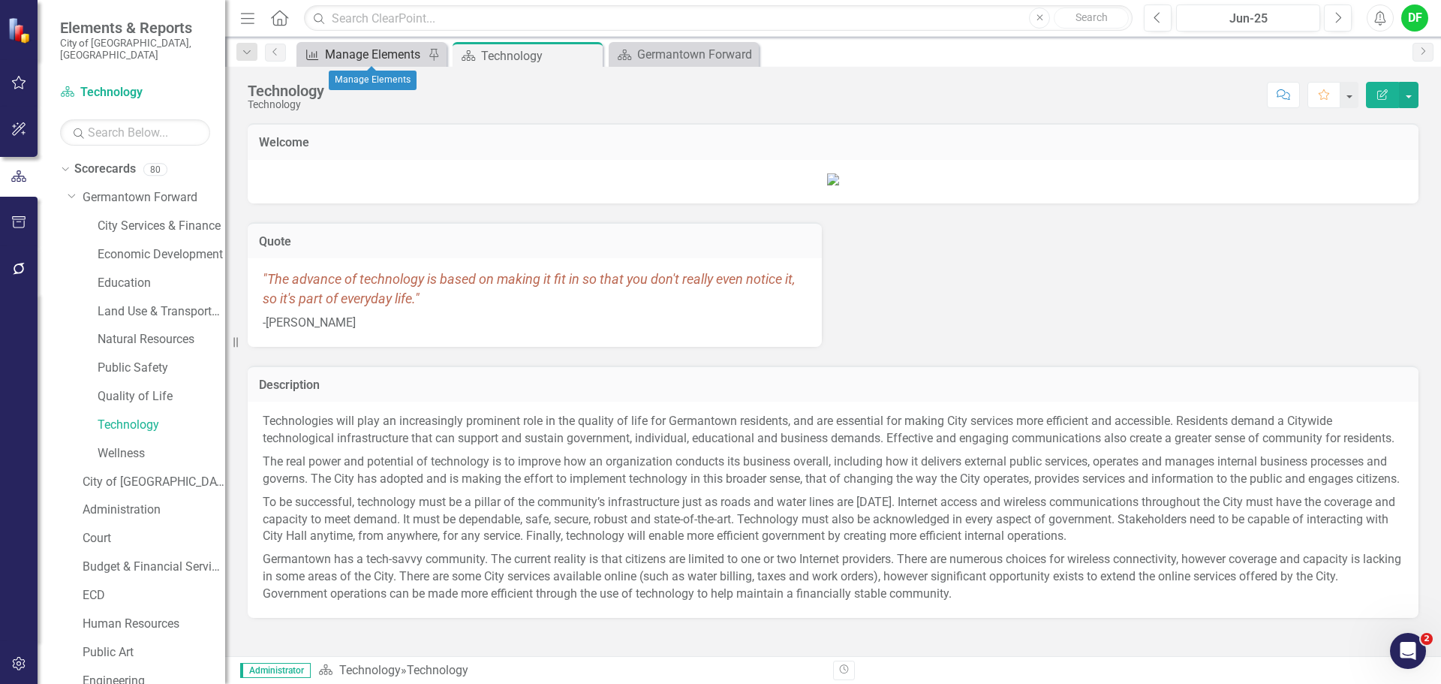
click at [384, 53] on div "Manage Elements" at bounding box center [374, 54] width 99 height 19
